Goal: Task Accomplishment & Management: Use online tool/utility

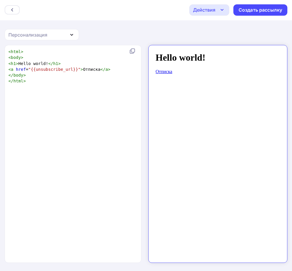
click at [90, 84] on div "xxxxxxxxxx < html > < body > < h1 > Hello world! </ h1 > < a href = "{{unsubscr…" at bounding box center [71, 67] width 129 height 38
type textarea "<html> <body> <h1>Hello world!</h1> <a href="{{unsubscribe_url}}">Отписка</a> <…"
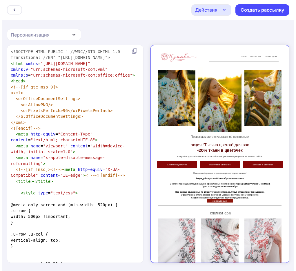
scroll to position [65556, 0]
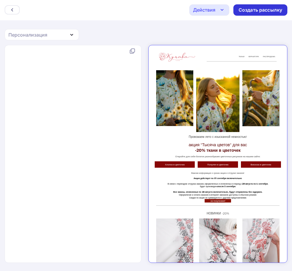
click at [241, 12] on div "Создать рассылку" at bounding box center [261, 10] width 44 height 7
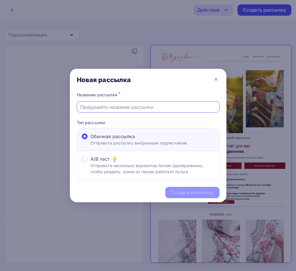
click at [130, 108] on input "text" at bounding box center [148, 107] width 136 height 7
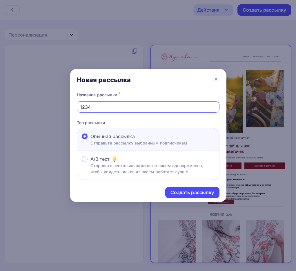
type input "1234"
click at [190, 190] on div "Создать рассылку" at bounding box center [193, 192] width 44 height 7
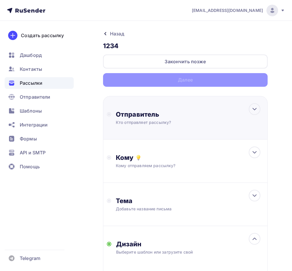
drag, startPoint x: 135, startPoint y: 111, endPoint x: 137, endPoint y: 115, distance: 4.7
click at [135, 111] on div "Отправитель" at bounding box center [179, 114] width 126 height 8
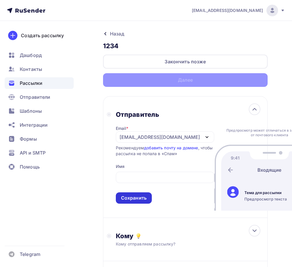
click at [134, 194] on div "Сохранить" at bounding box center [134, 197] width 36 height 11
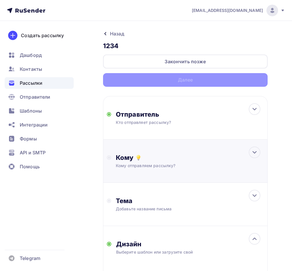
click at [151, 150] on div "Кому Кому отправляем рассылку? Списки получателей Выберите список Все списки id…" at bounding box center [185, 161] width 165 height 43
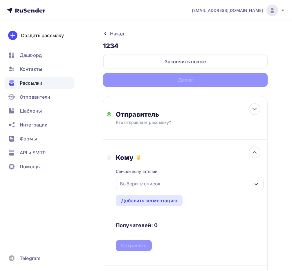
click at [155, 182] on div "Выберите список" at bounding box center [140, 184] width 45 height 10
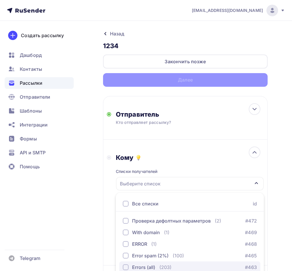
scroll to position [72, 0]
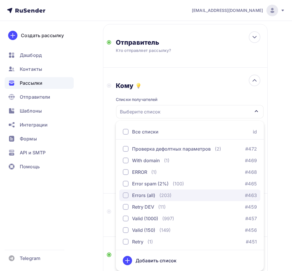
click at [135, 196] on div "Errors (all)" at bounding box center [143, 195] width 23 height 7
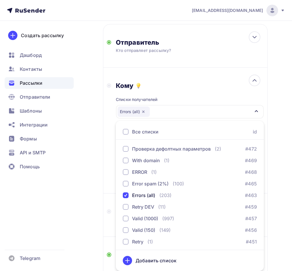
click at [91, 188] on div "Назад 1234 1234 Закончить позже Далее Отправитель Кто отправляет рассылку? Emai…" at bounding box center [146, 234] width 292 height 570
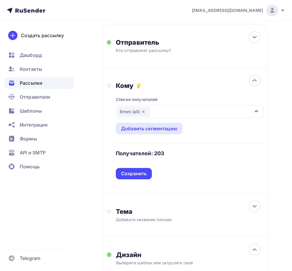
click at [136, 170] on div "Сохранить" at bounding box center [134, 173] width 36 height 11
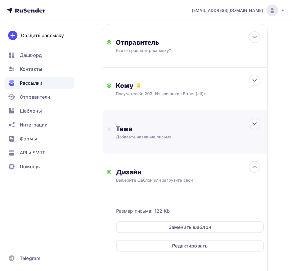
click at [152, 139] on div "Добавьте название письма" at bounding box center [167, 137] width 103 height 6
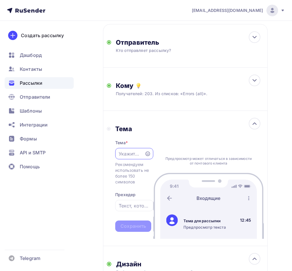
scroll to position [0, 0]
type input "1234"
click at [137, 223] on div "Сохранить" at bounding box center [133, 226] width 26 height 7
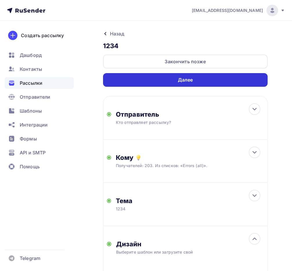
click at [204, 82] on div "Далее" at bounding box center [185, 80] width 165 height 14
